Goal: Navigation & Orientation: Find specific page/section

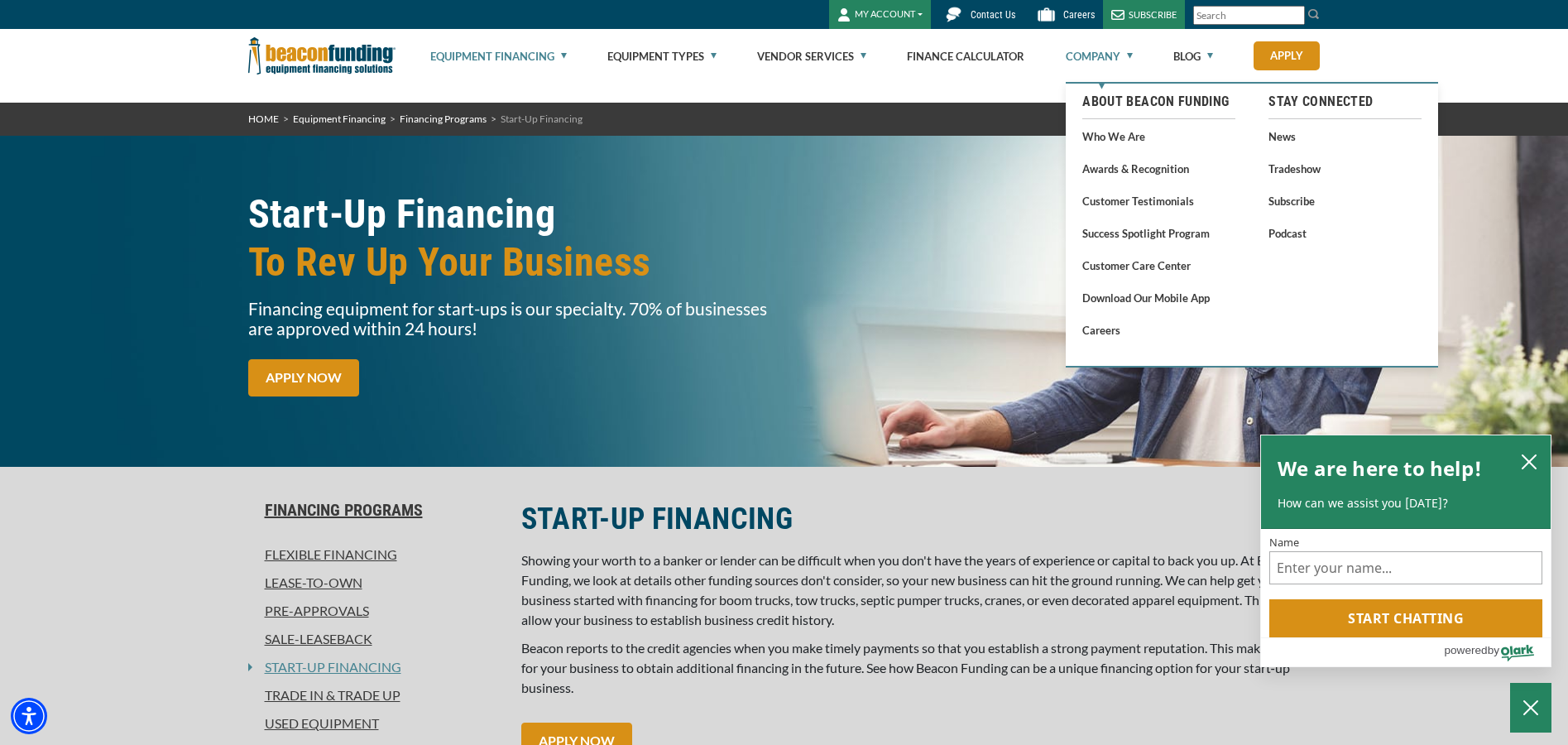
click at [1094, 54] on link "Company" at bounding box center [1100, 56] width 67 height 53
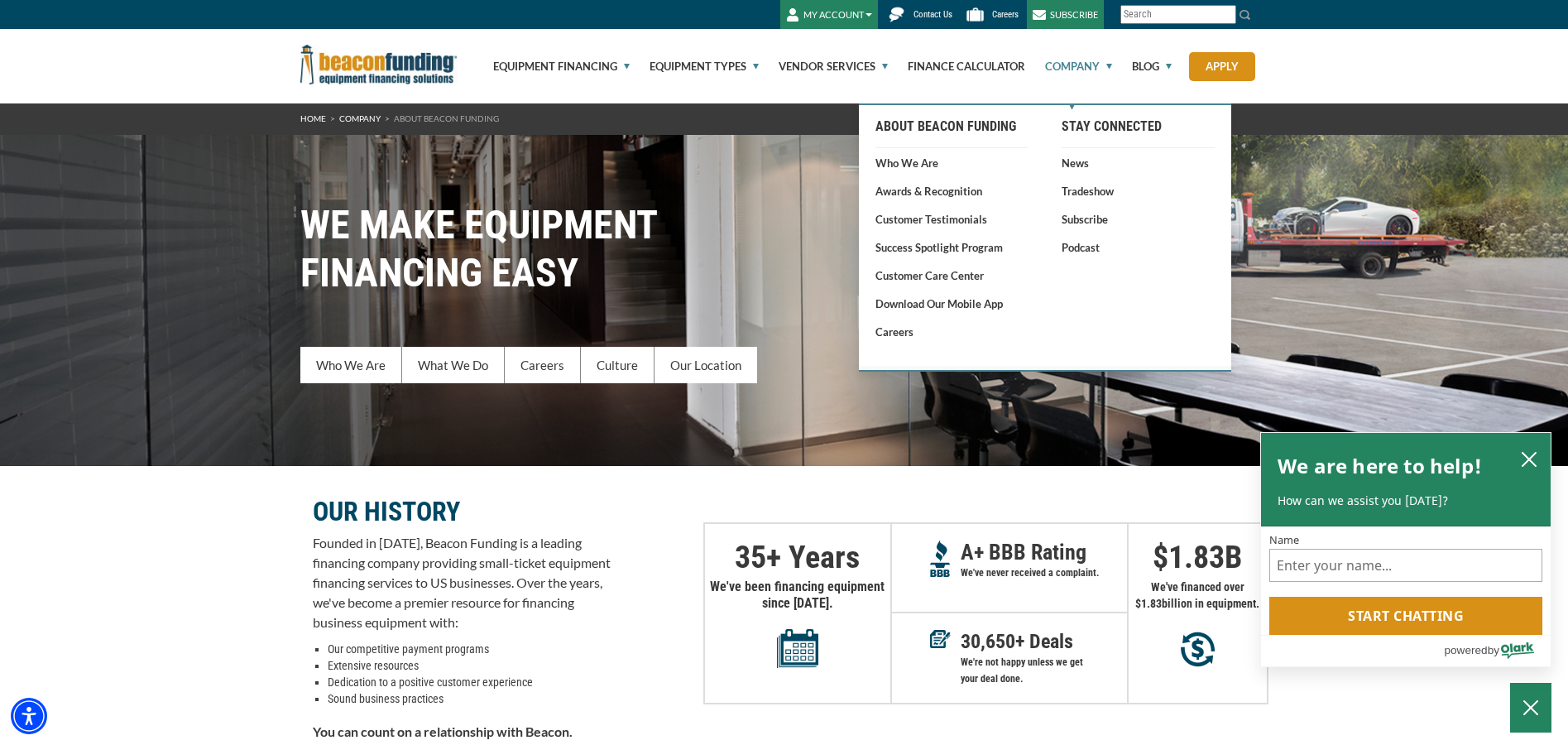
click at [1094, 59] on link "Company" at bounding box center [1069, 66] width 86 height 75
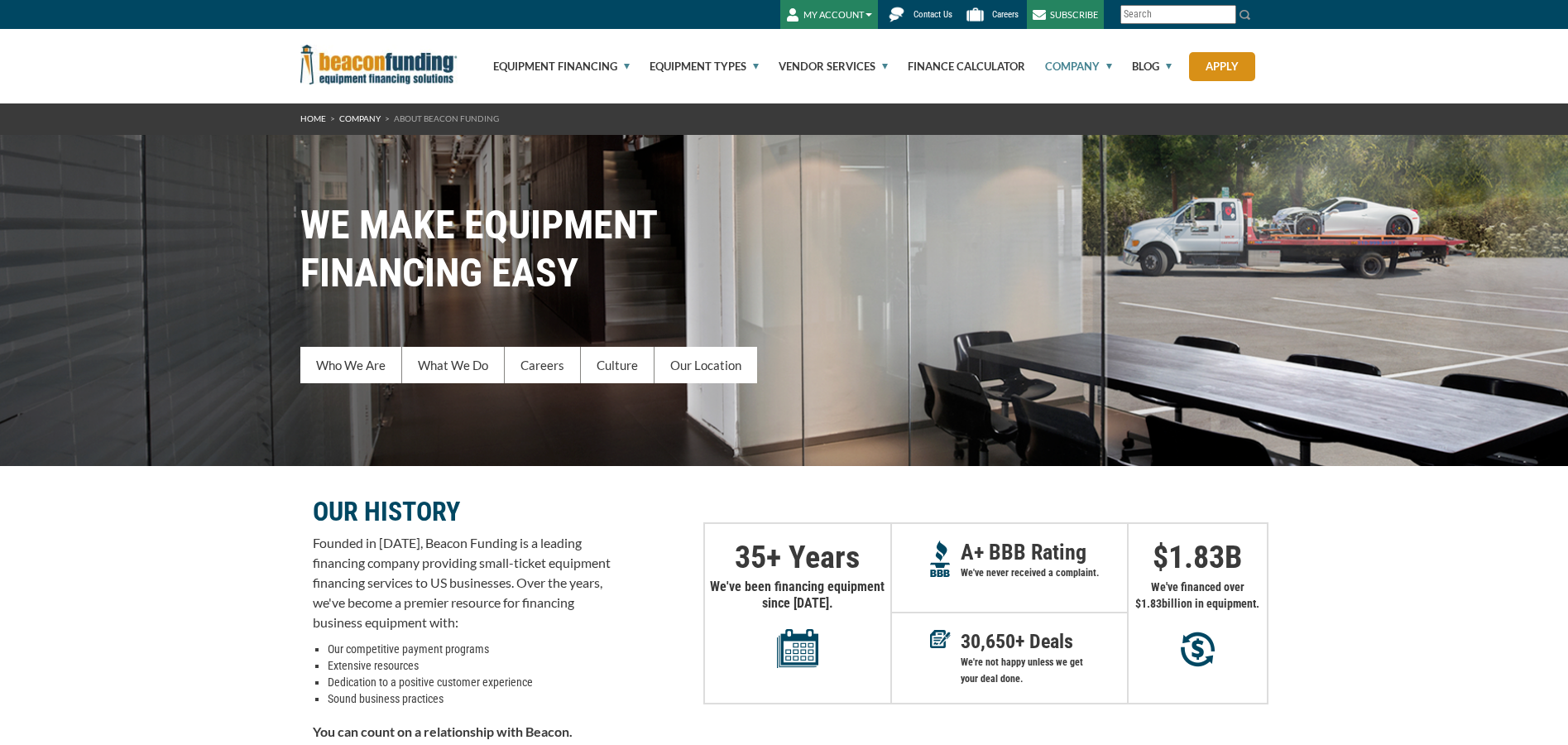
click at [1094, 59] on link "Company" at bounding box center [1069, 66] width 86 height 75
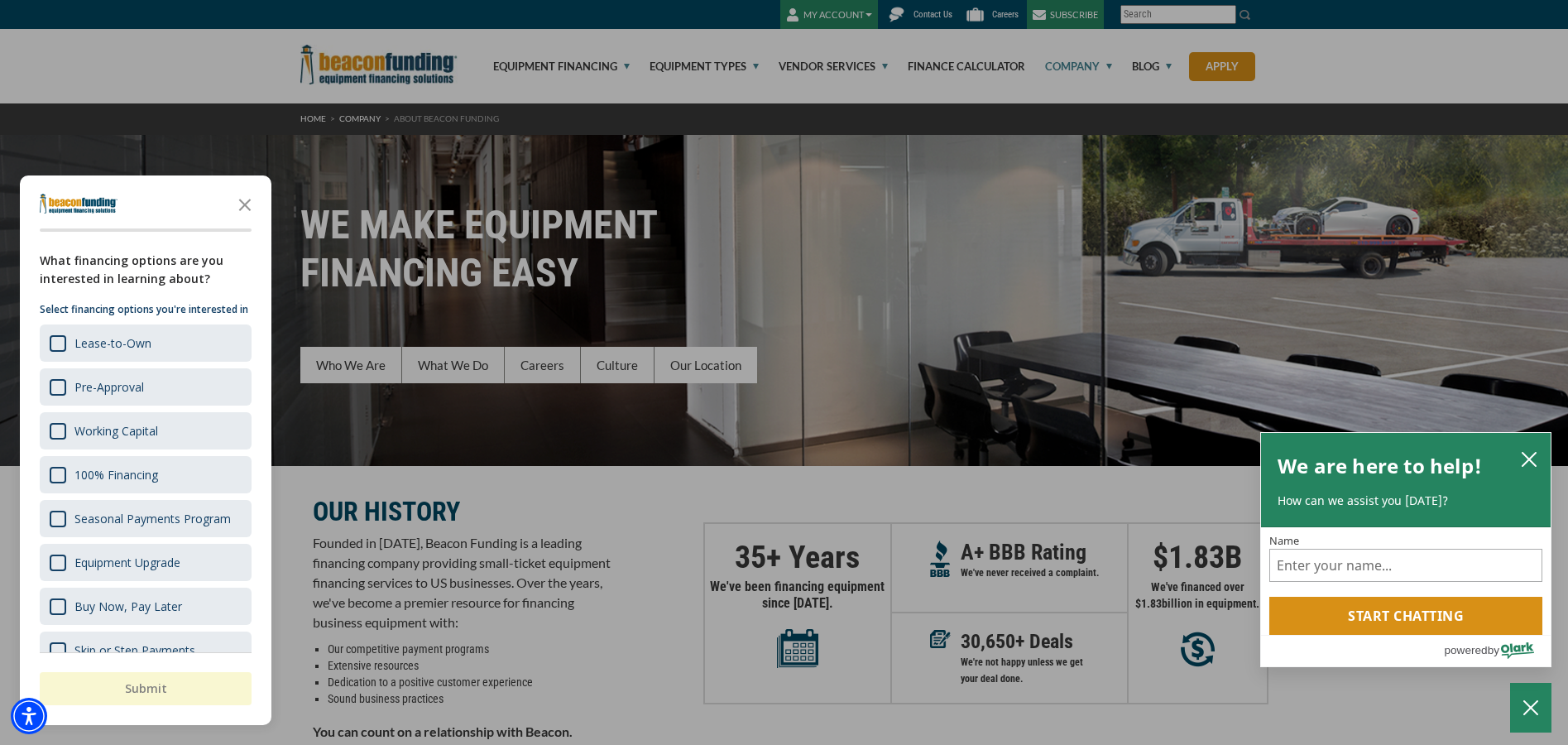
click at [540, 59] on div at bounding box center [784, 372] width 1568 height 745
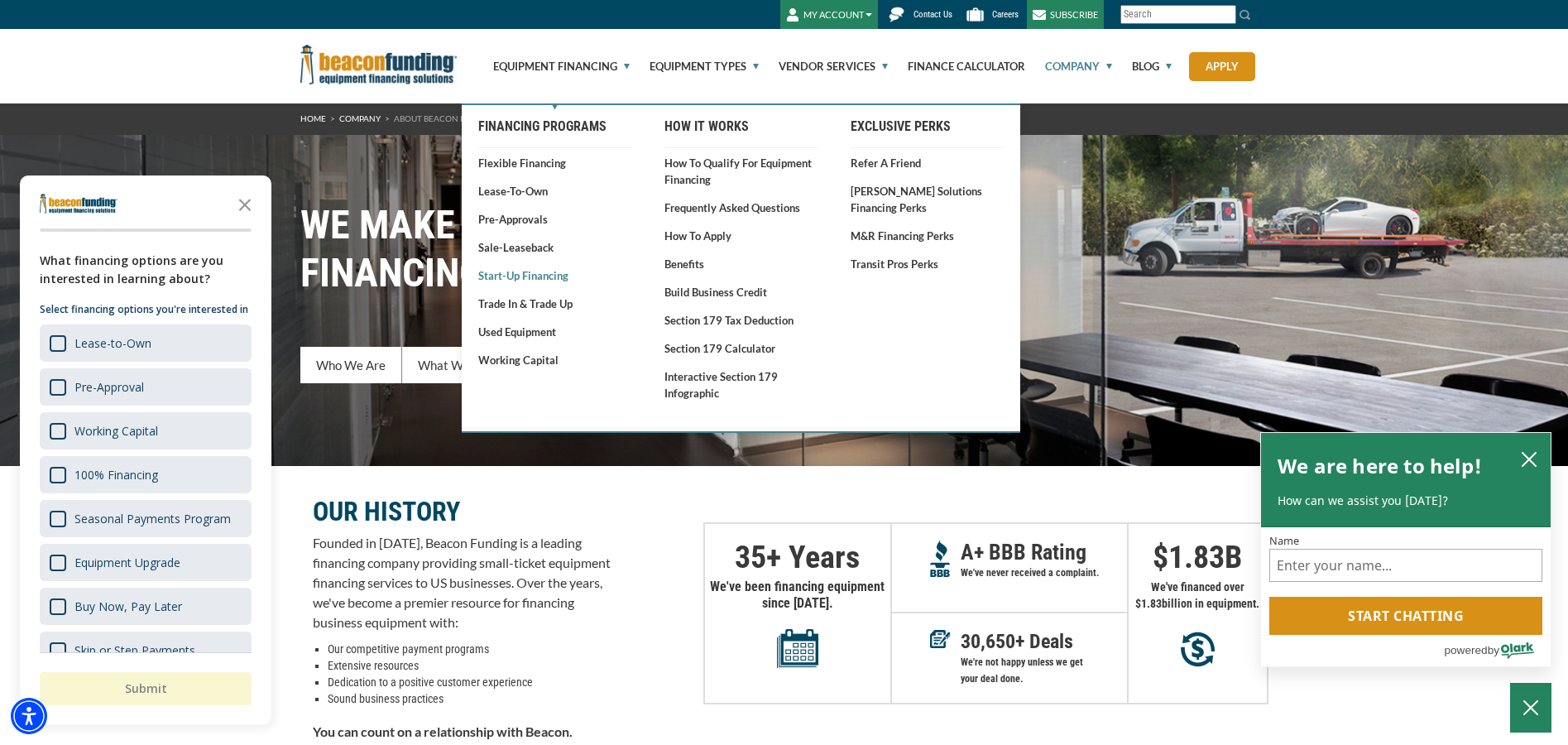
click at [535, 275] on link "Start-Up Financing" at bounding box center [554, 275] width 153 height 17
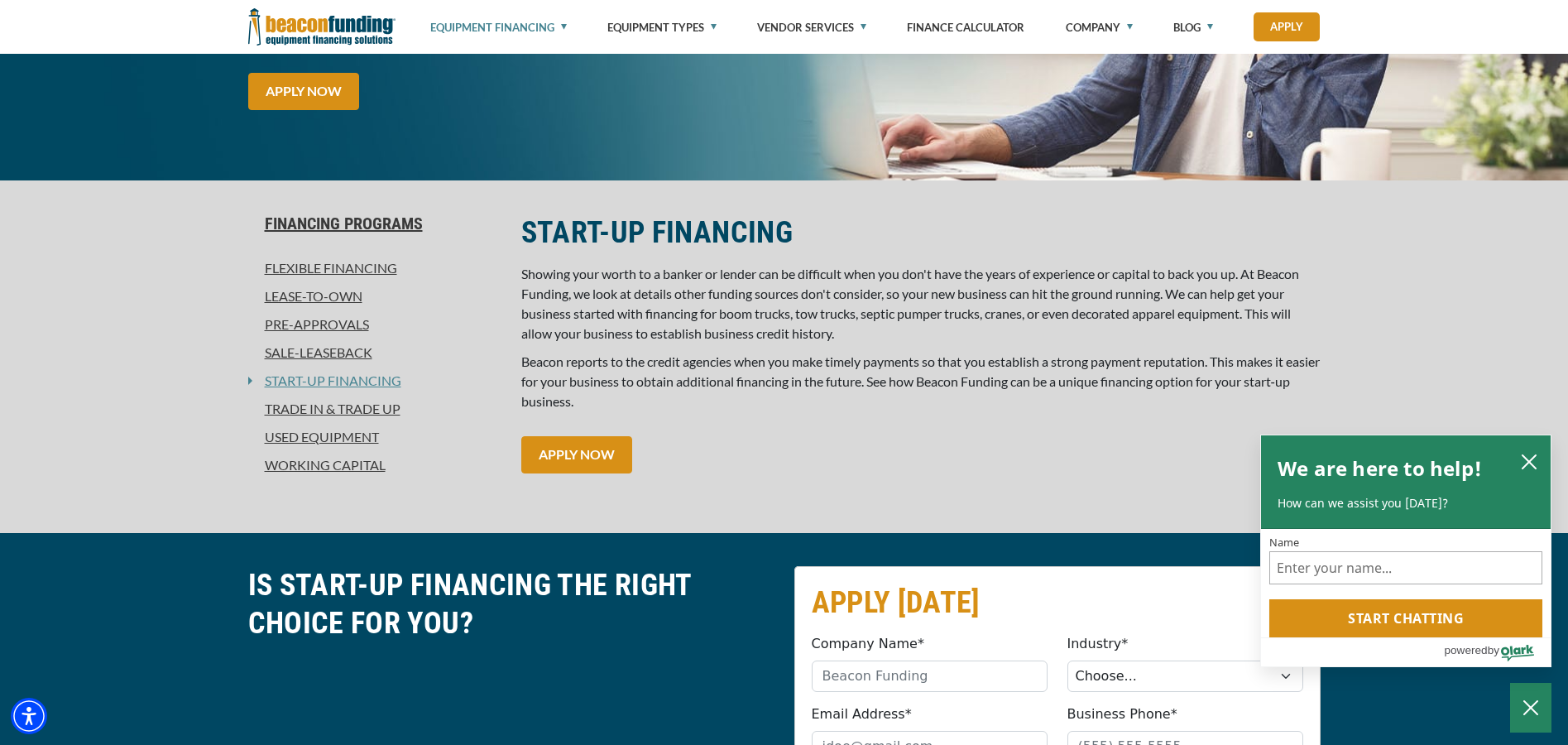
scroll to position [332, 0]
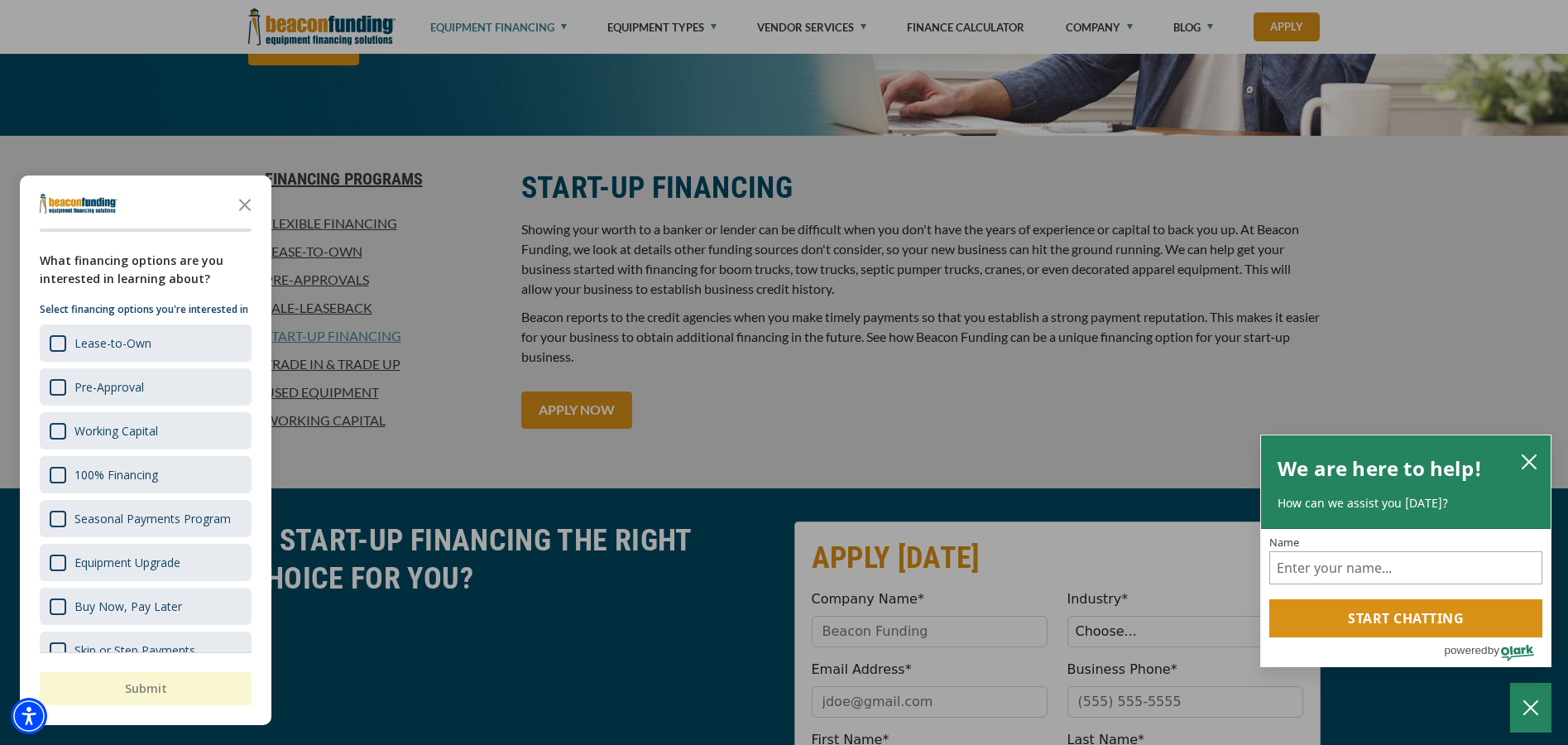
click at [942, 405] on div "button" at bounding box center [784, 372] width 1568 height 745
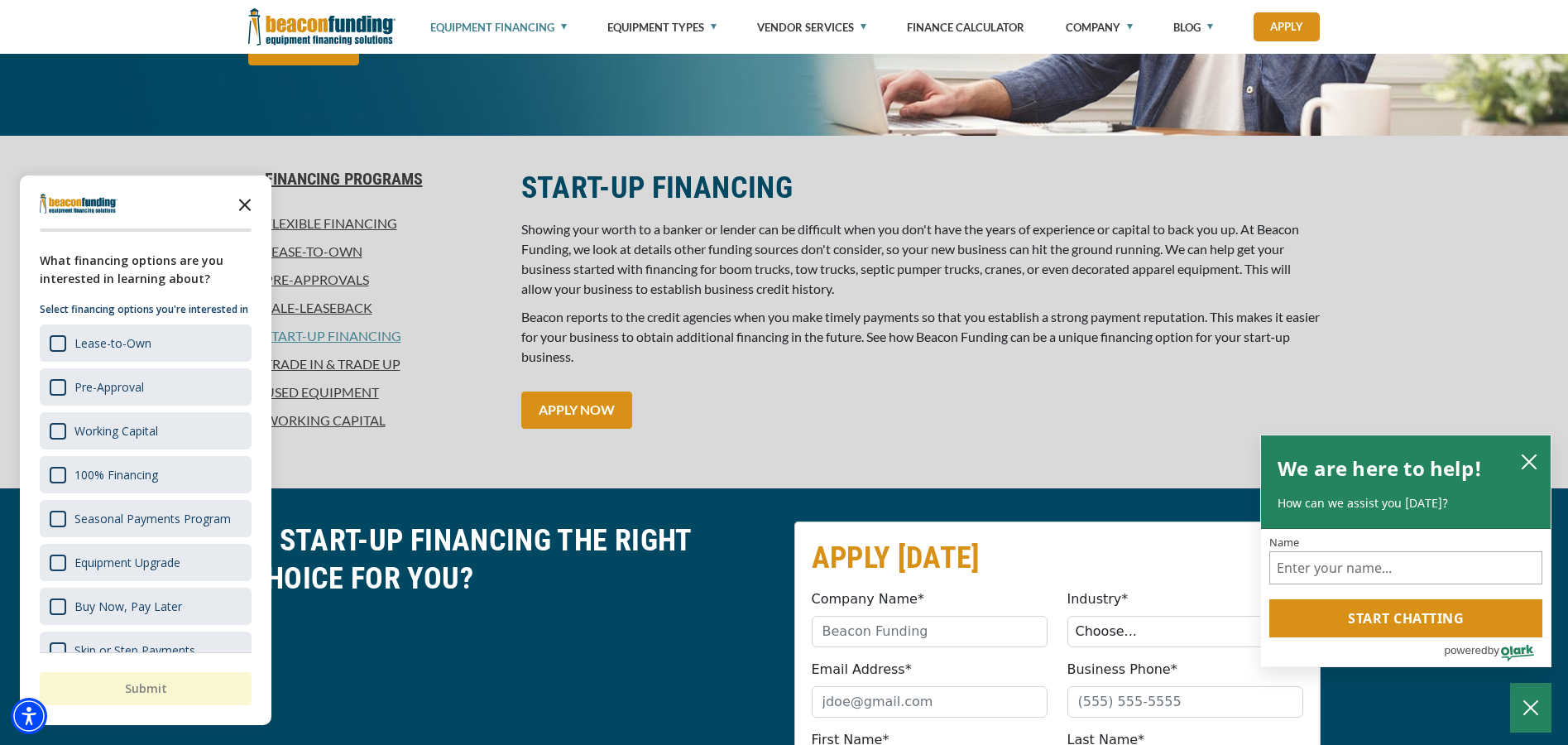
click at [249, 198] on icon "Close the survey" at bounding box center [246, 204] width 34 height 34
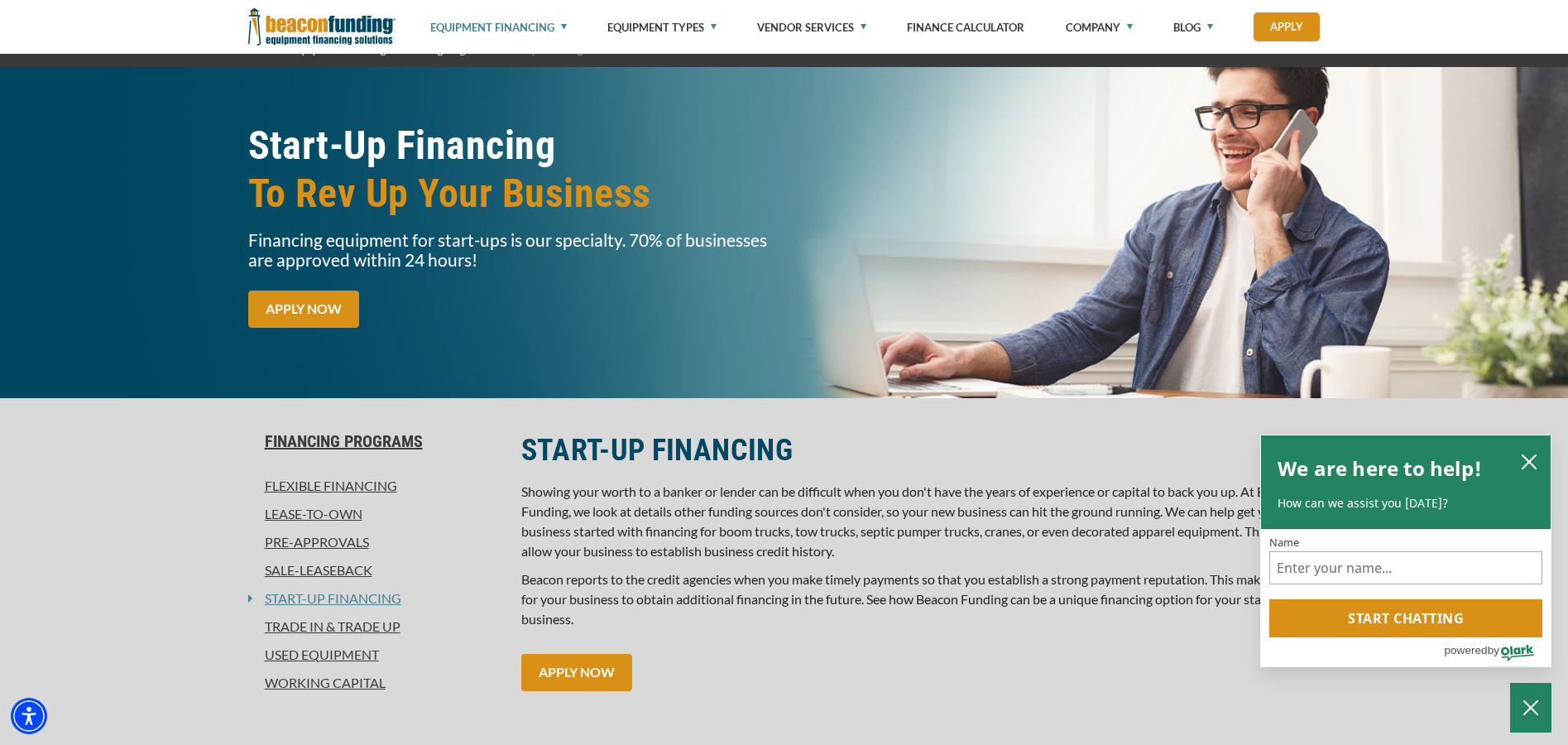
scroll to position [0, 0]
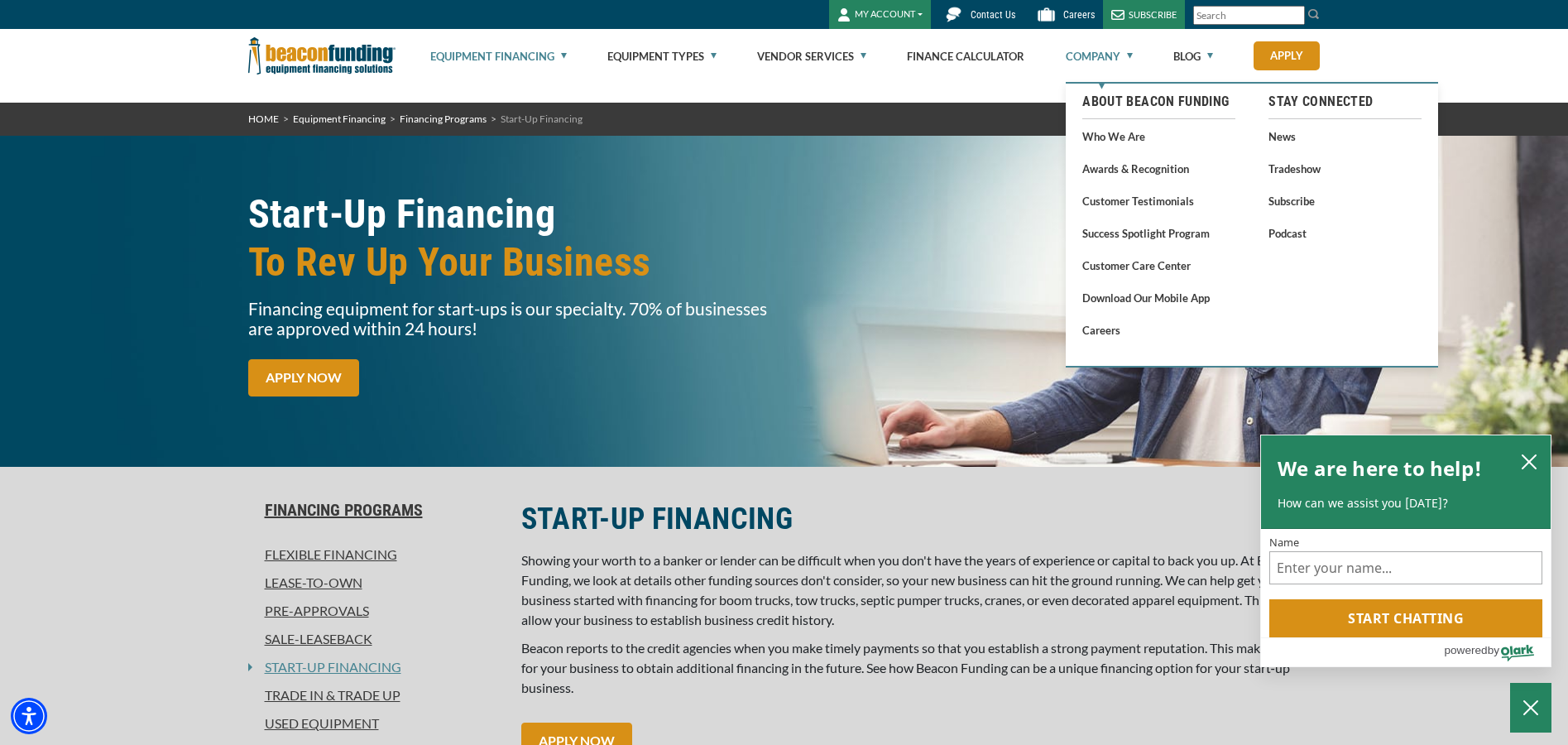
click at [1093, 48] on link "Company" at bounding box center [1100, 56] width 67 height 53
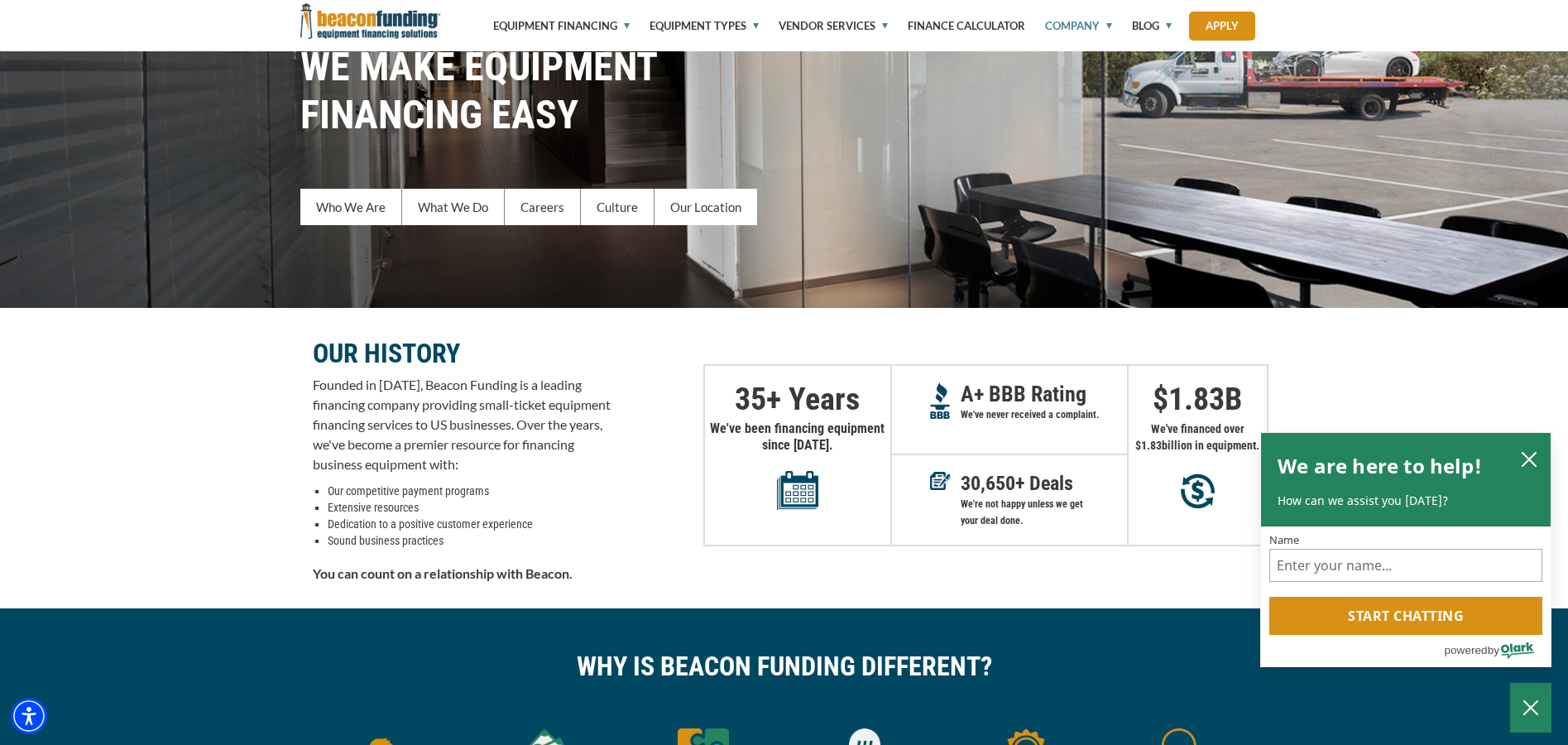
scroll to position [166, 0]
